Goal: Information Seeking & Learning: Learn about a topic

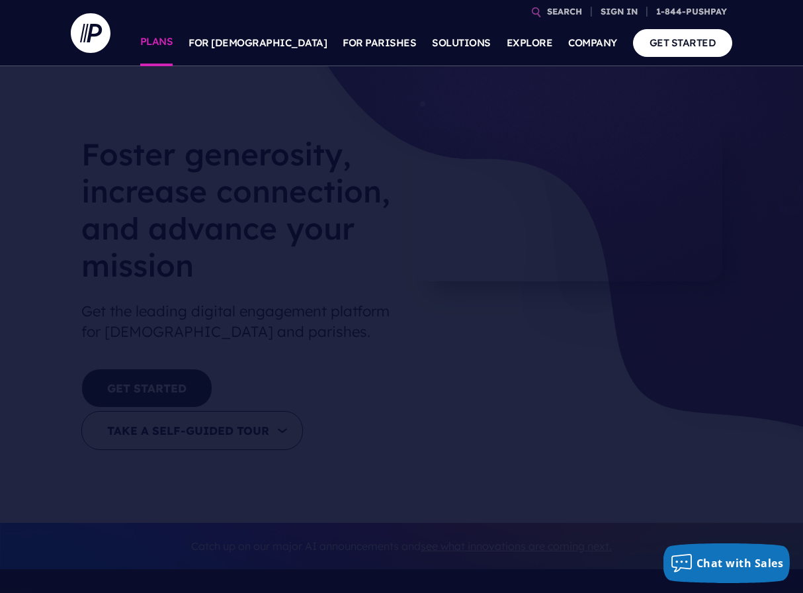
click at [173, 44] on link "PLANS" at bounding box center [156, 43] width 33 height 46
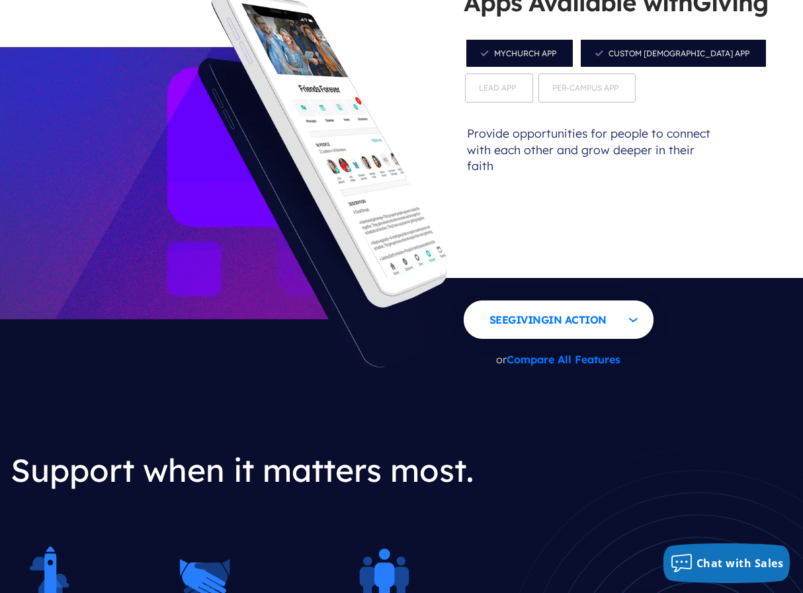
scroll to position [1473, 0]
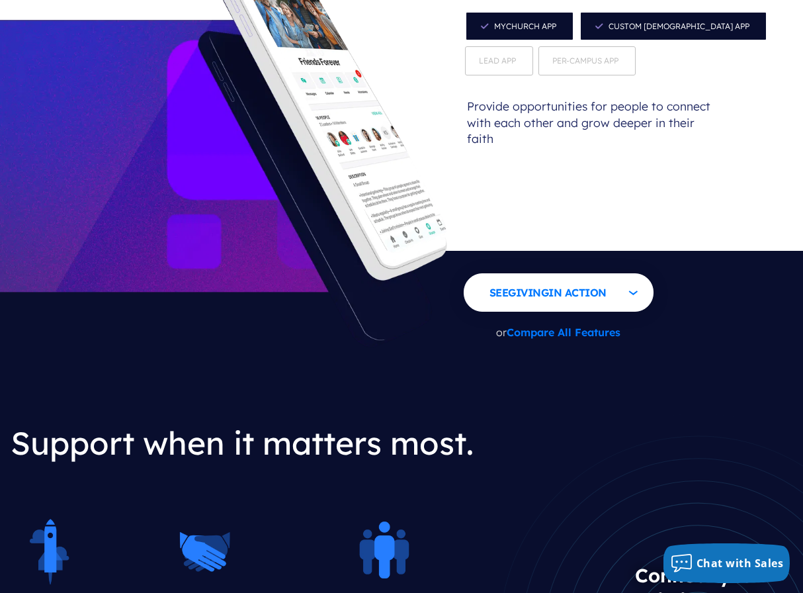
click at [603, 326] on link "Compare All Features" at bounding box center [564, 332] width 114 height 13
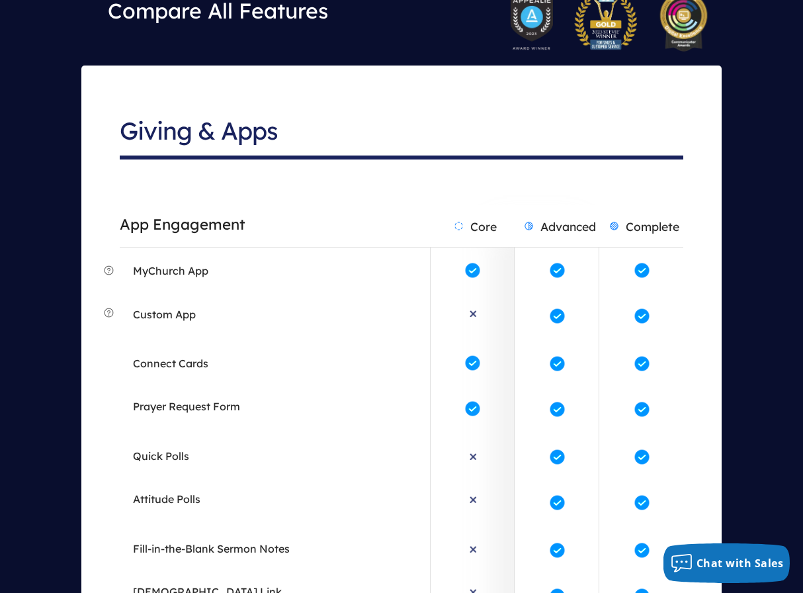
scroll to position [2428, 0]
